Goal: Task Accomplishment & Management: Manage account settings

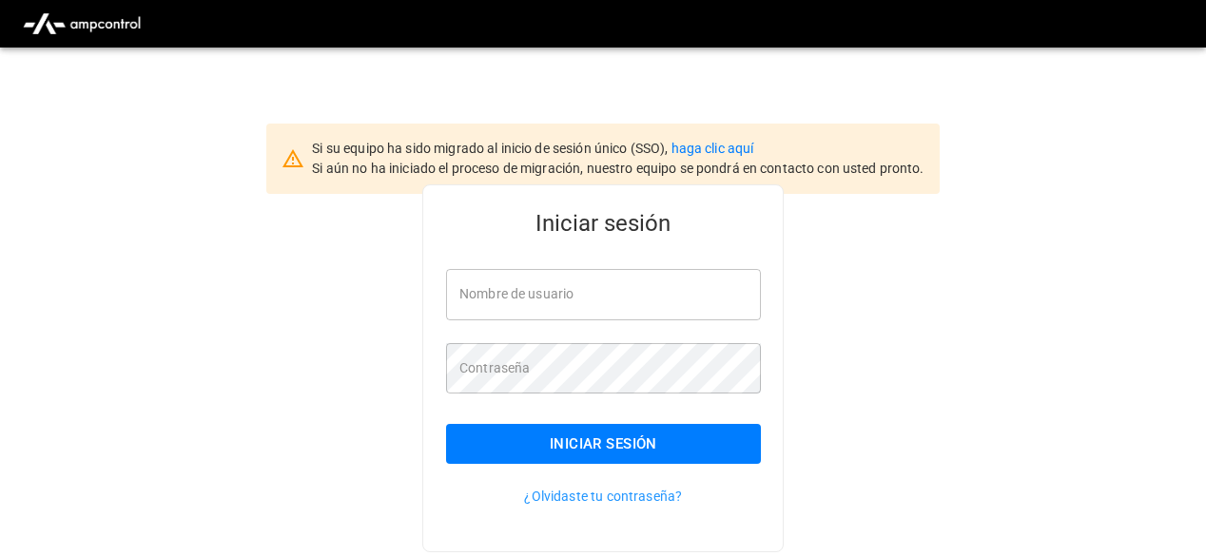
type input "**********"
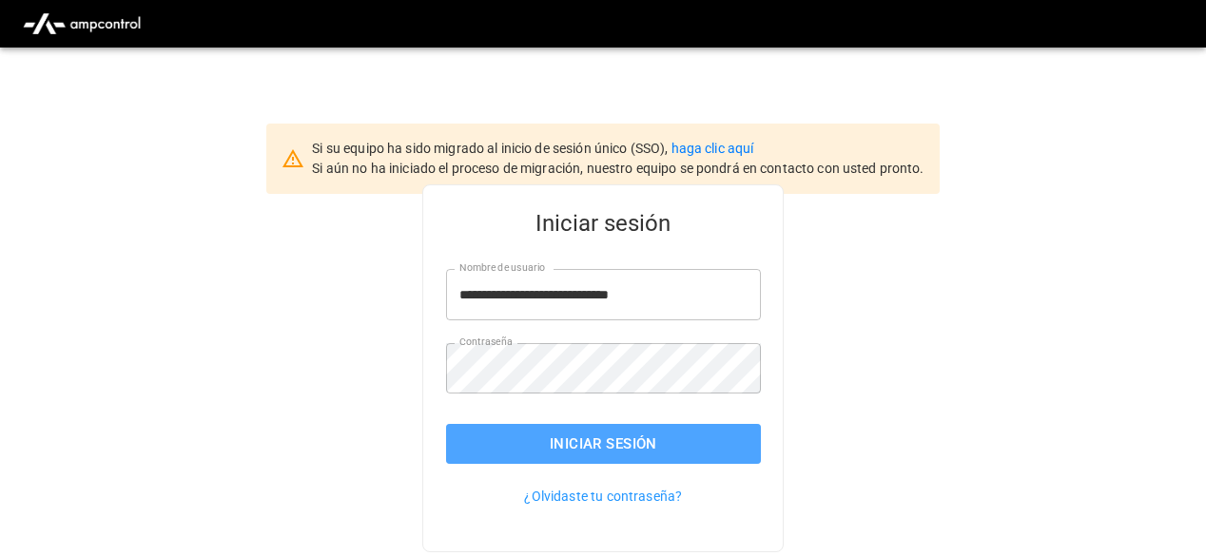
click at [571, 440] on button "Iniciar sesión" at bounding box center [603, 444] width 315 height 40
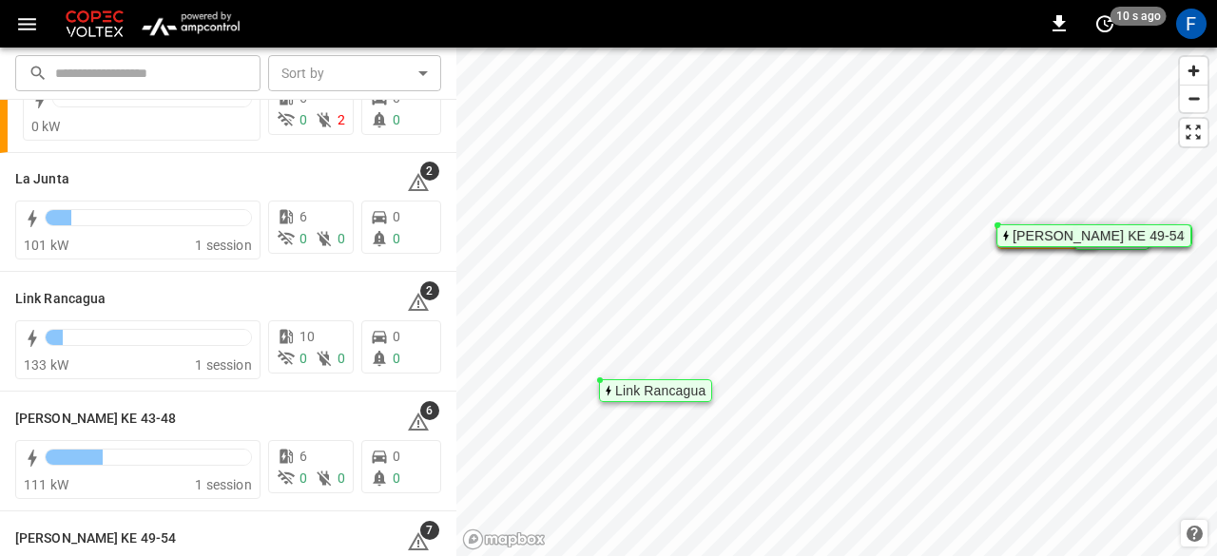
scroll to position [169, 0]
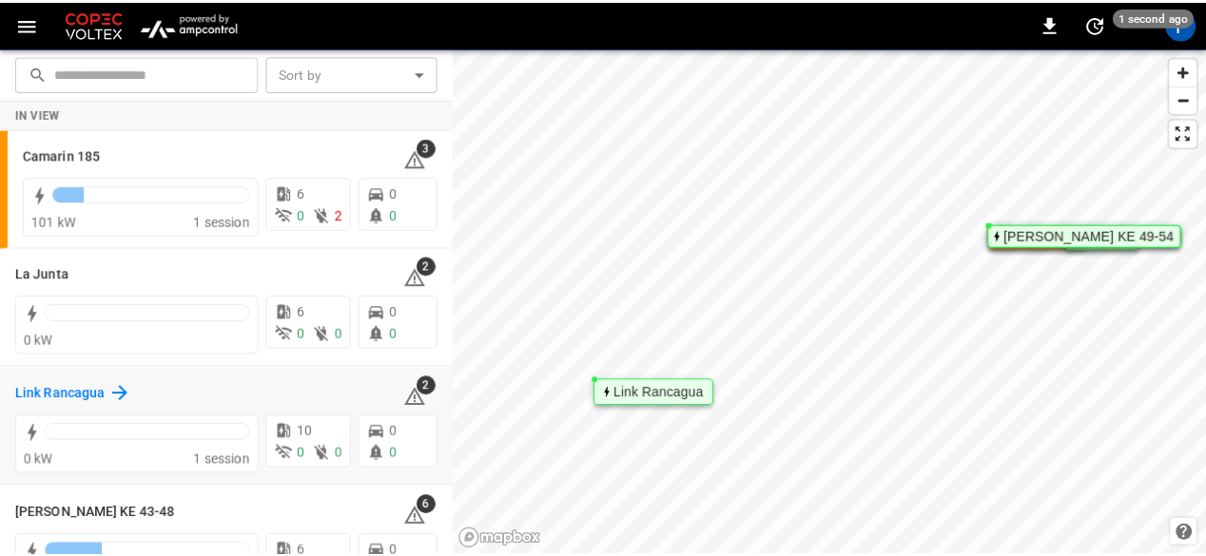
scroll to position [169, 0]
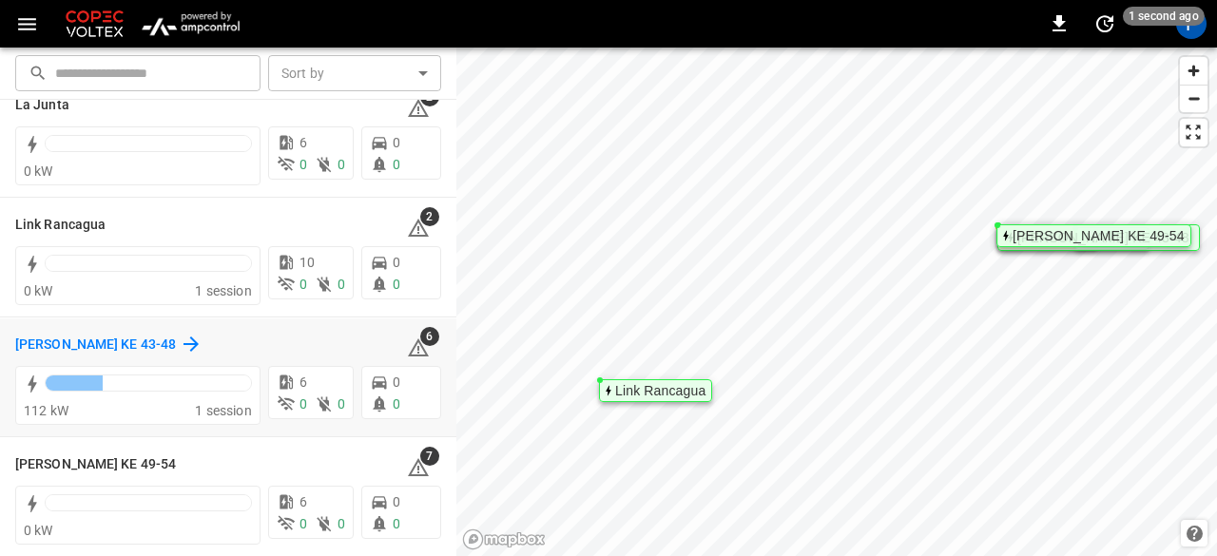
click at [107, 341] on h6 "[PERSON_NAME] KE 43-48" at bounding box center [95, 345] width 161 height 21
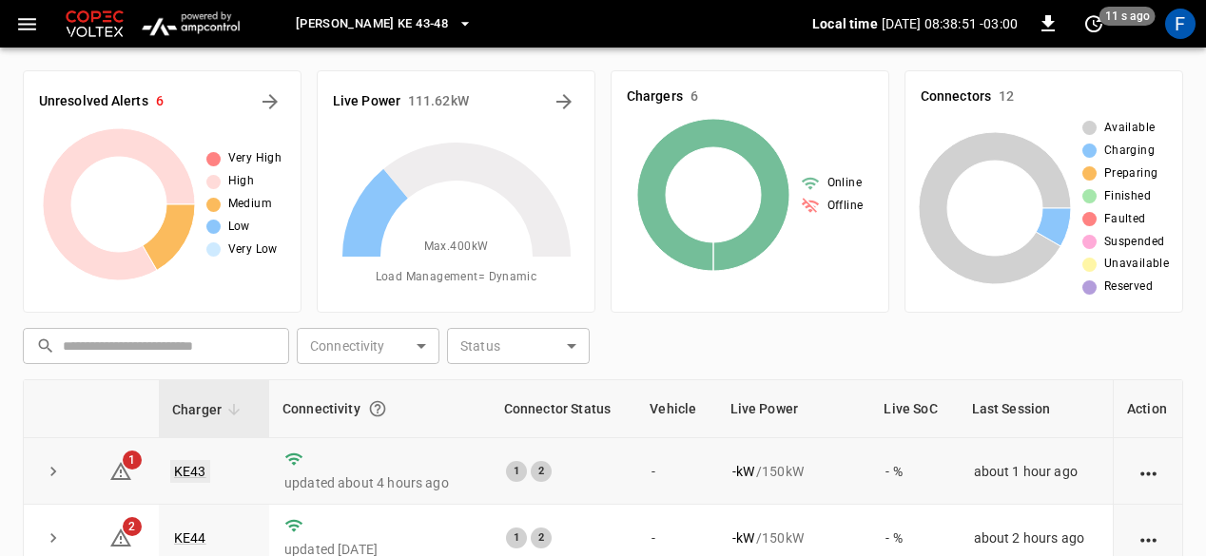
click at [196, 464] on link "KE43" at bounding box center [190, 471] width 40 height 23
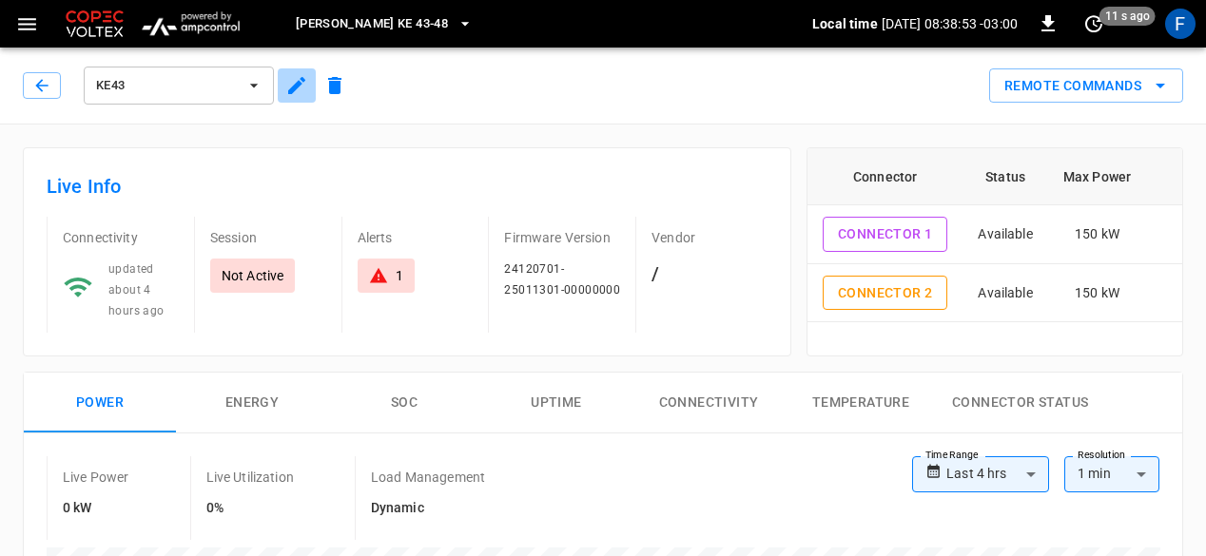
click at [293, 101] on button "button" at bounding box center [297, 85] width 38 height 34
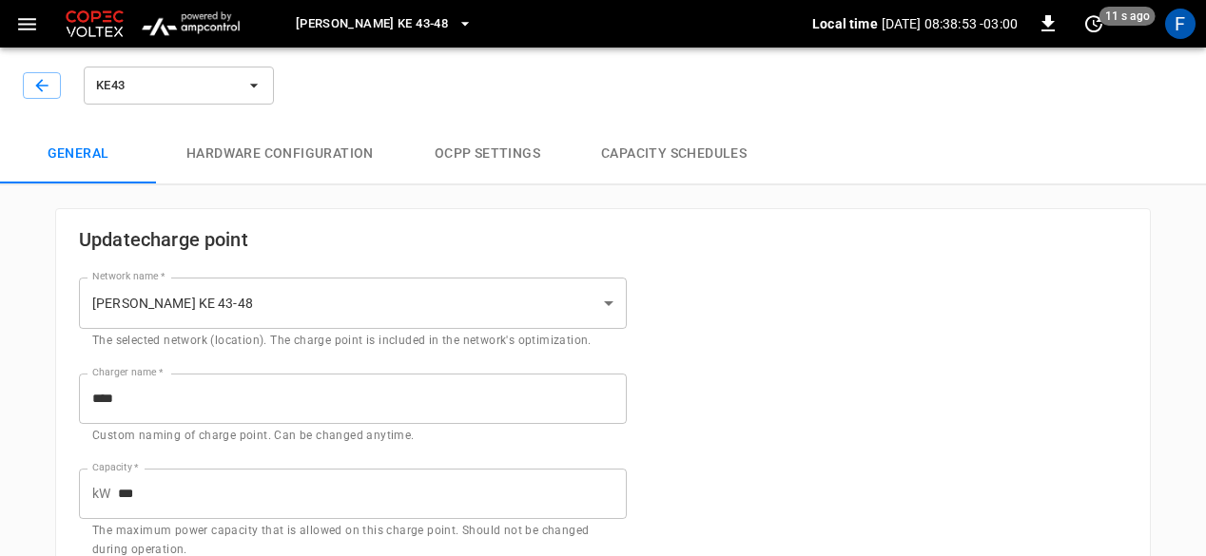
type input "**********"
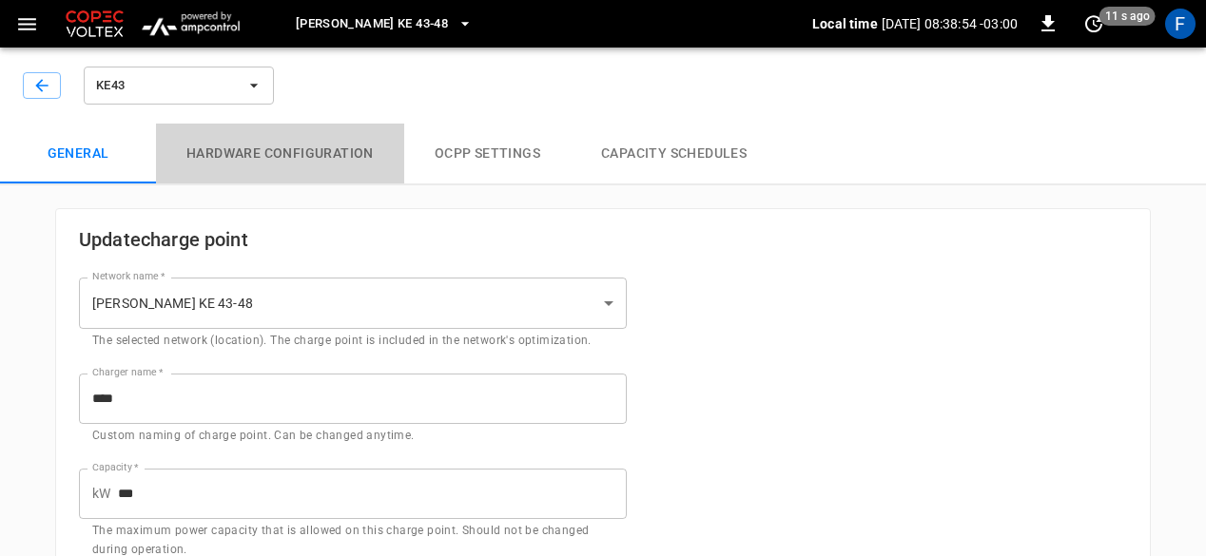
click at [341, 142] on button "Hardware configuration" at bounding box center [280, 154] width 248 height 61
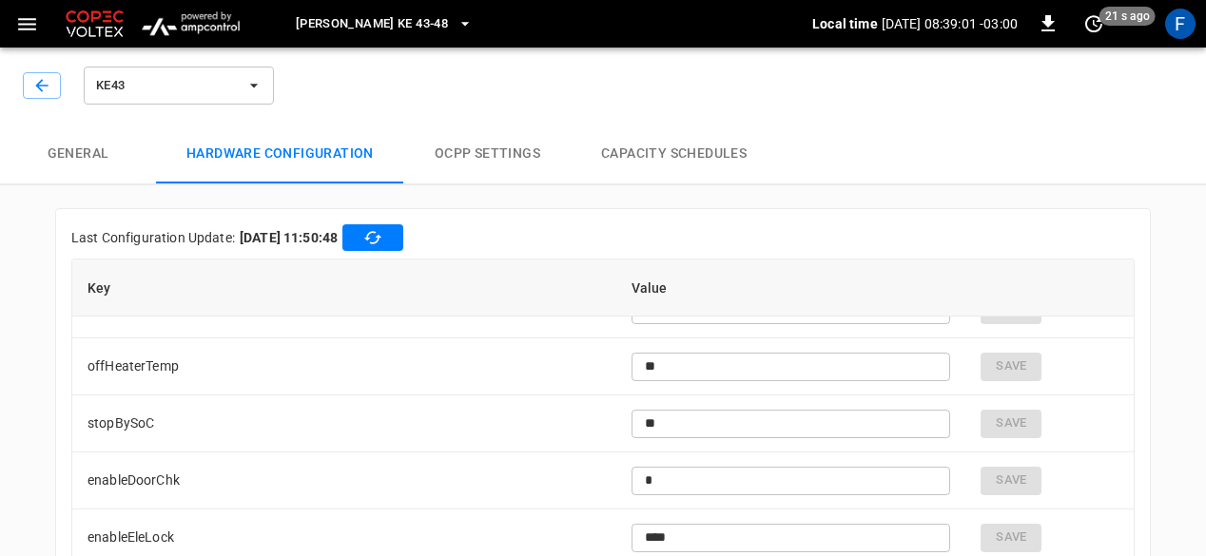
scroll to position [5231, 0]
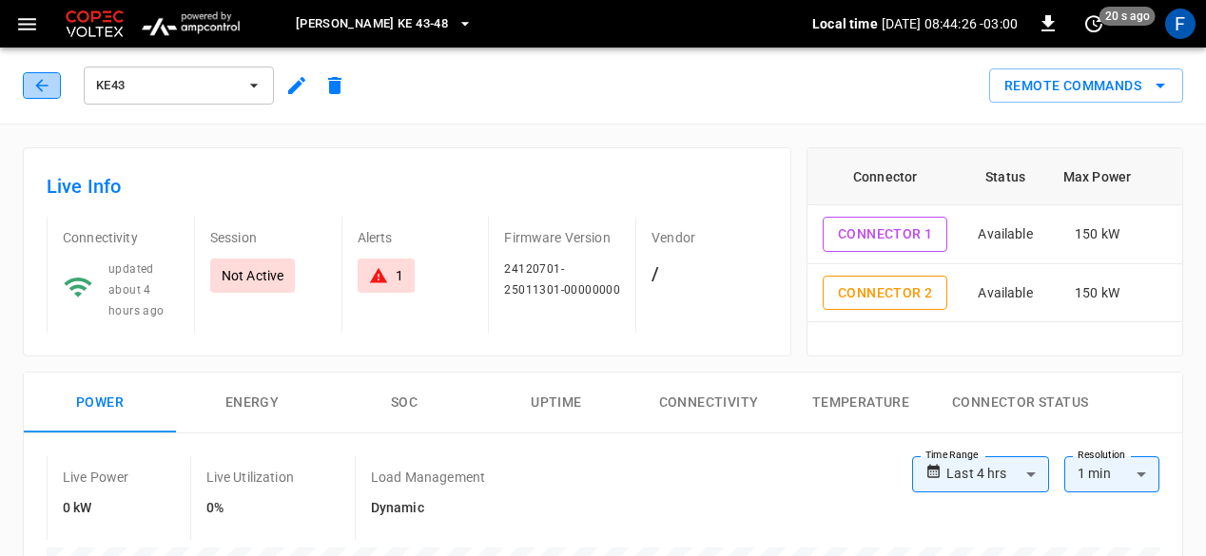
click at [43, 81] on icon "button" at bounding box center [41, 85] width 19 height 19
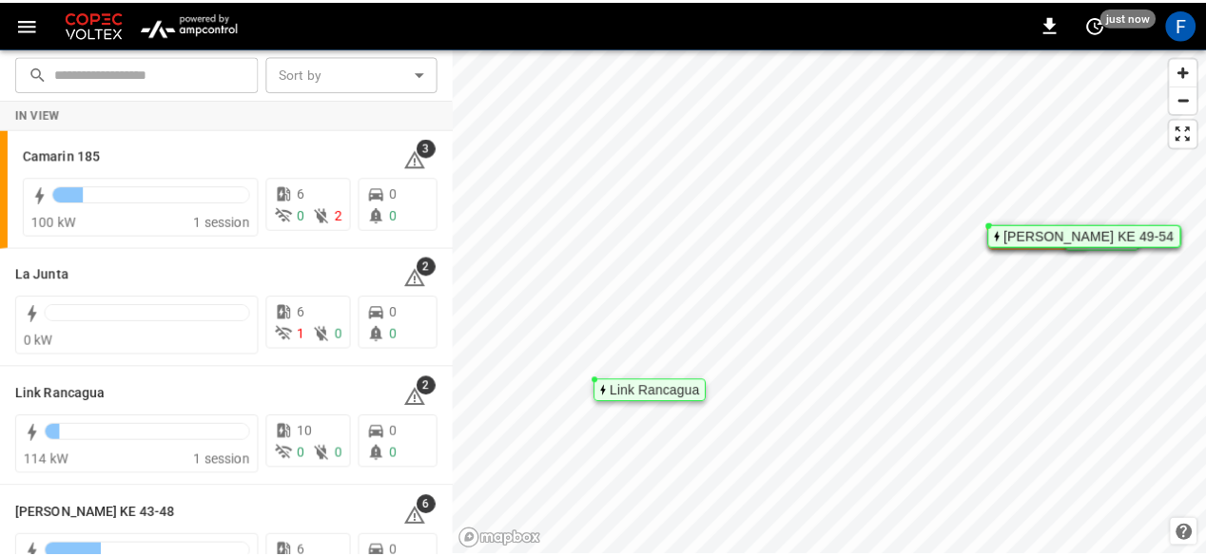
scroll to position [169, 0]
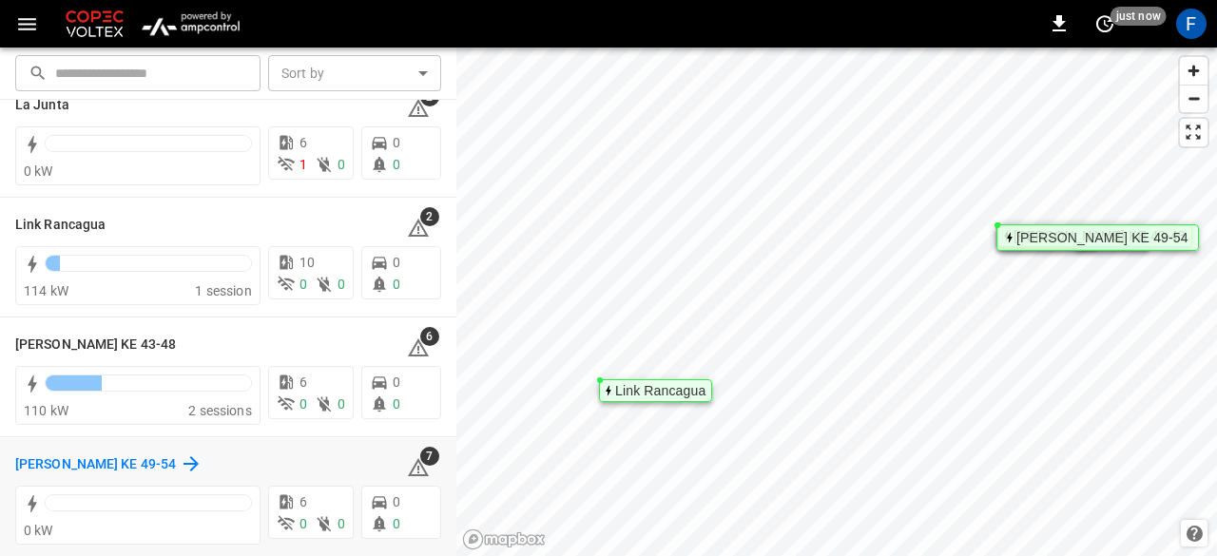
click at [42, 461] on h6 "[PERSON_NAME] KE 49-54" at bounding box center [95, 465] width 161 height 21
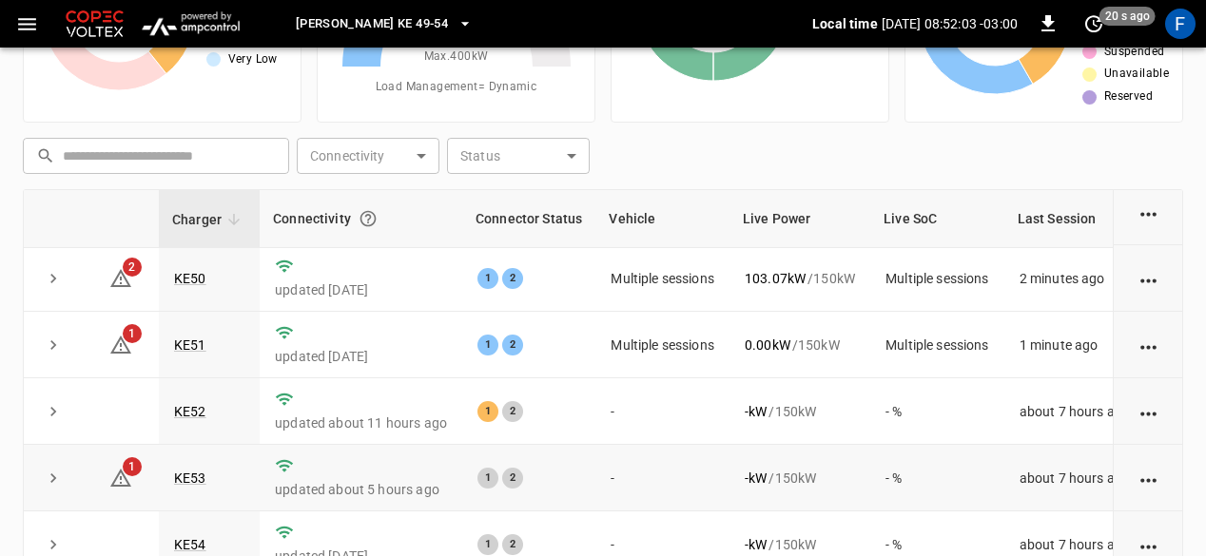
scroll to position [285, 0]
